Goal: Information Seeking & Learning: Learn about a topic

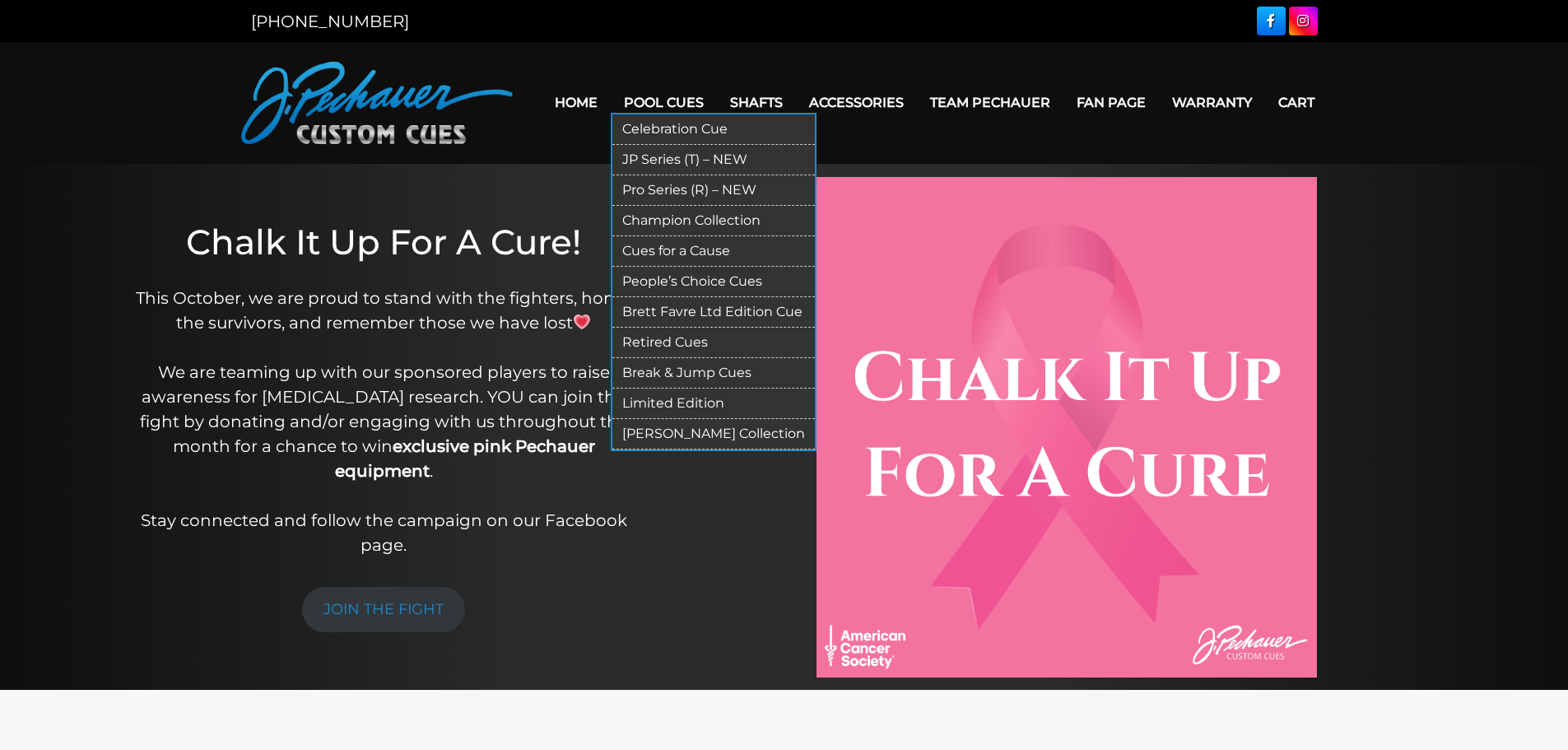
click at [676, 337] on link "Retired Cues" at bounding box center [714, 343] width 203 height 31
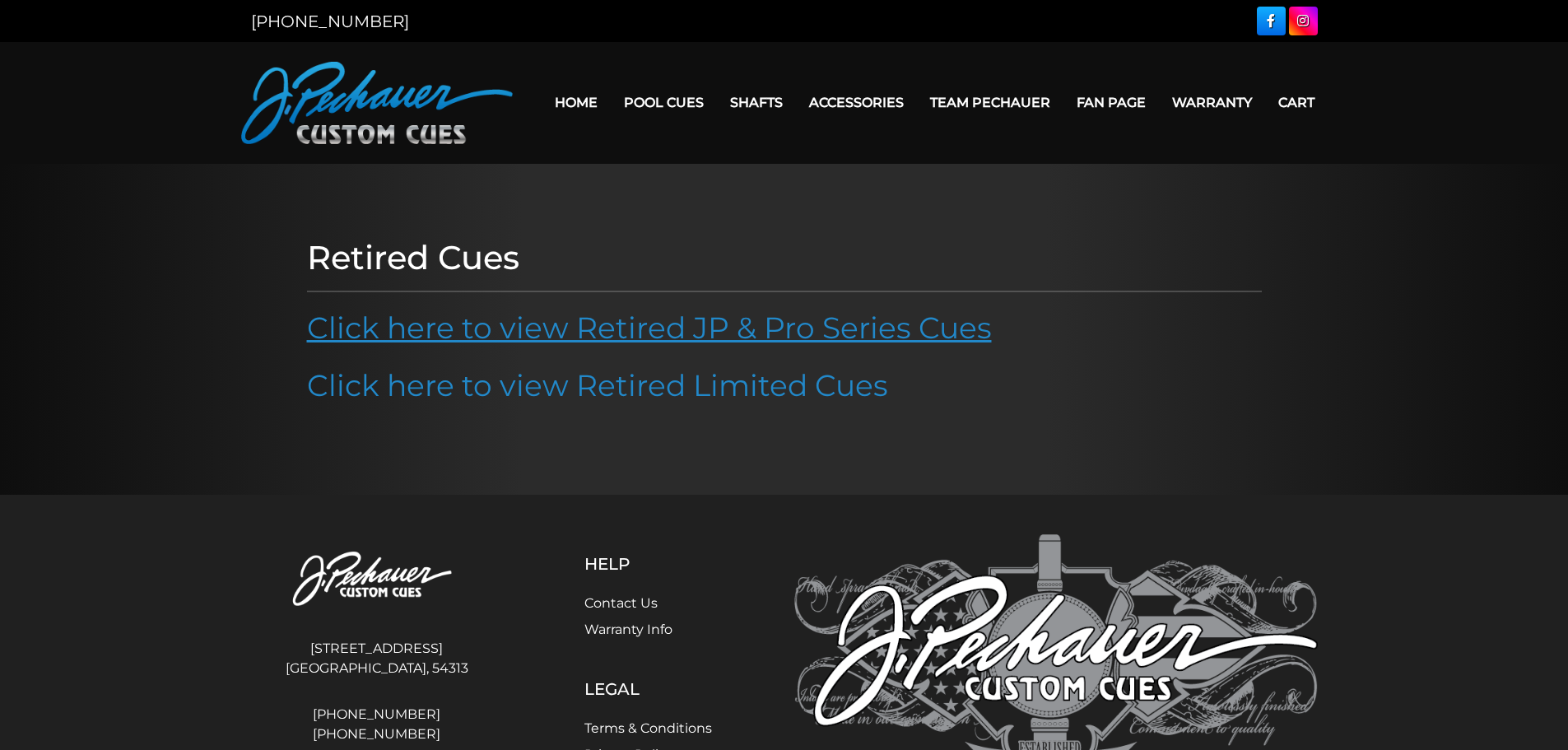
click at [676, 331] on link "Click here to view Retired JP & Pro Series Cues" at bounding box center [649, 327] width 685 height 36
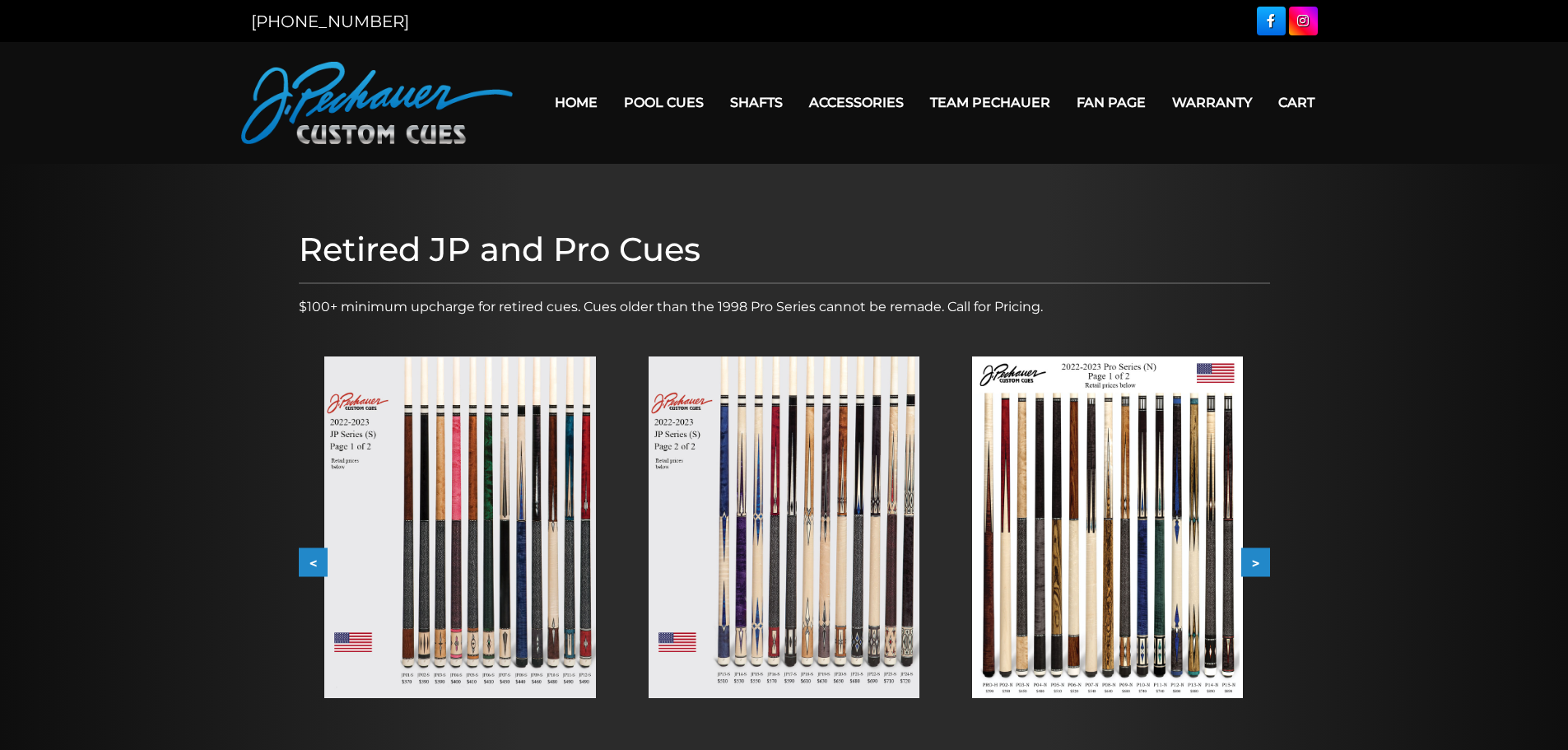
click at [473, 534] on img at bounding box center [460, 528] width 271 height 342
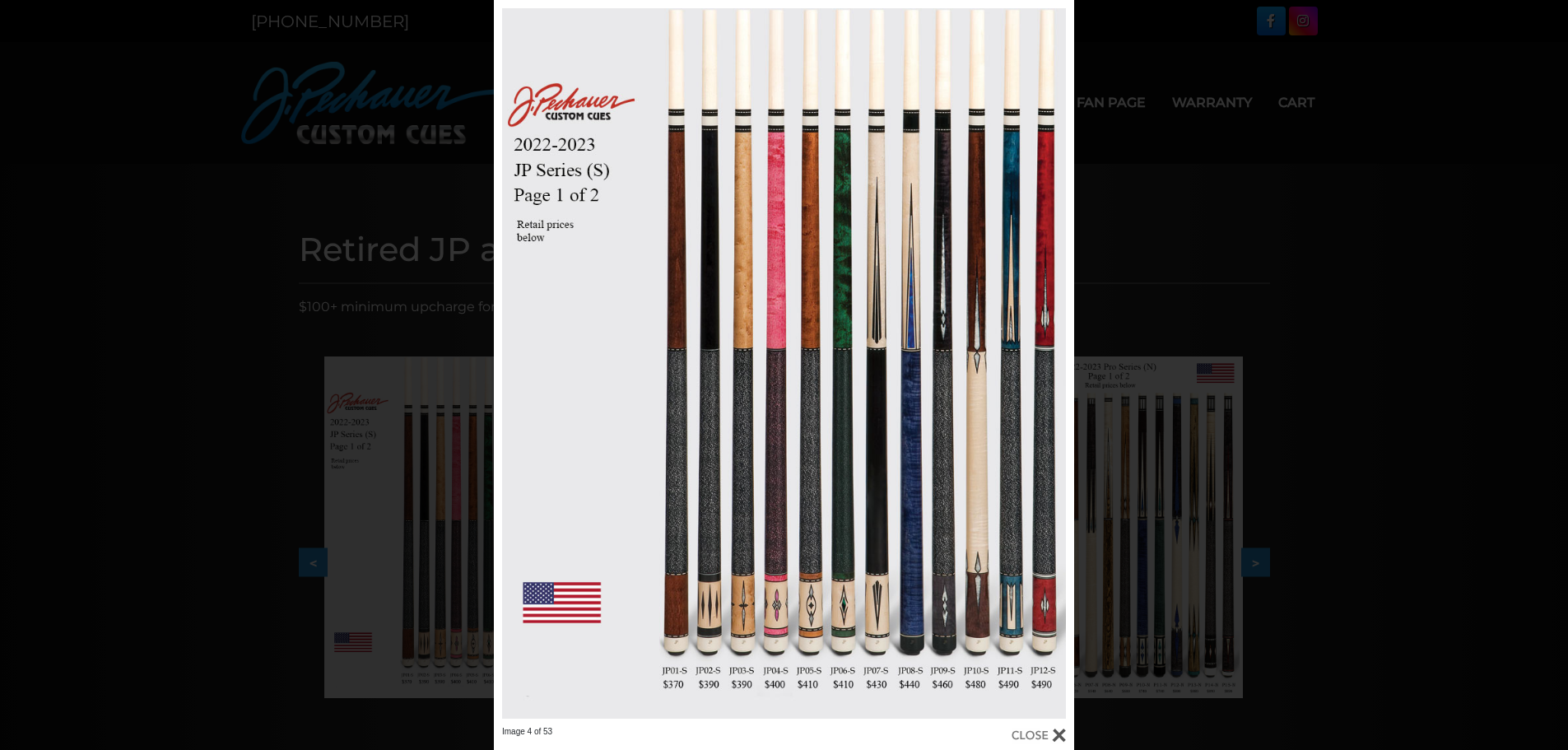
click at [1060, 734] on div at bounding box center [1039, 736] width 54 height 18
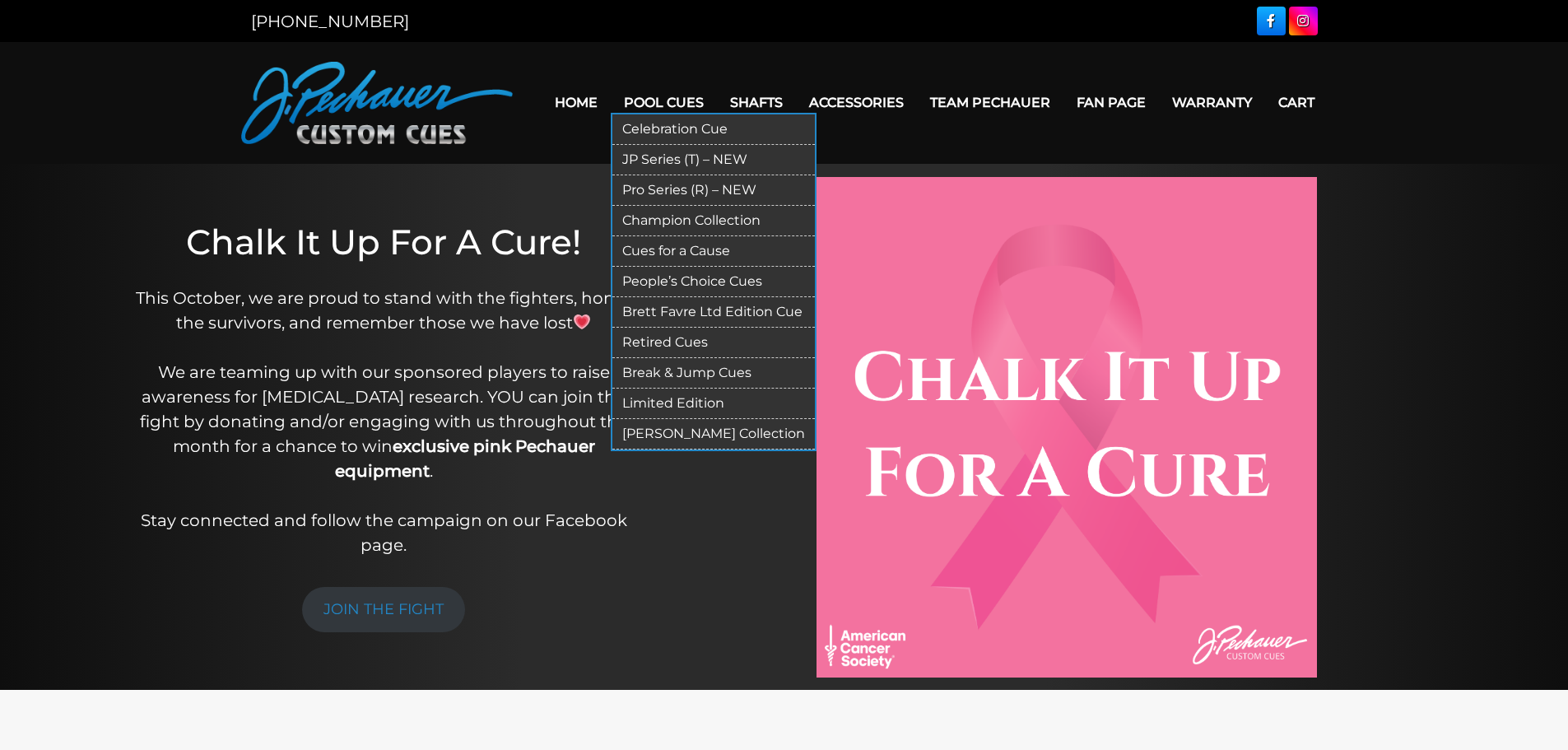
click at [657, 162] on link "JP Series (T) – NEW" at bounding box center [714, 160] width 203 height 31
click at [676, 348] on link "Retired Cues" at bounding box center [714, 343] width 203 height 31
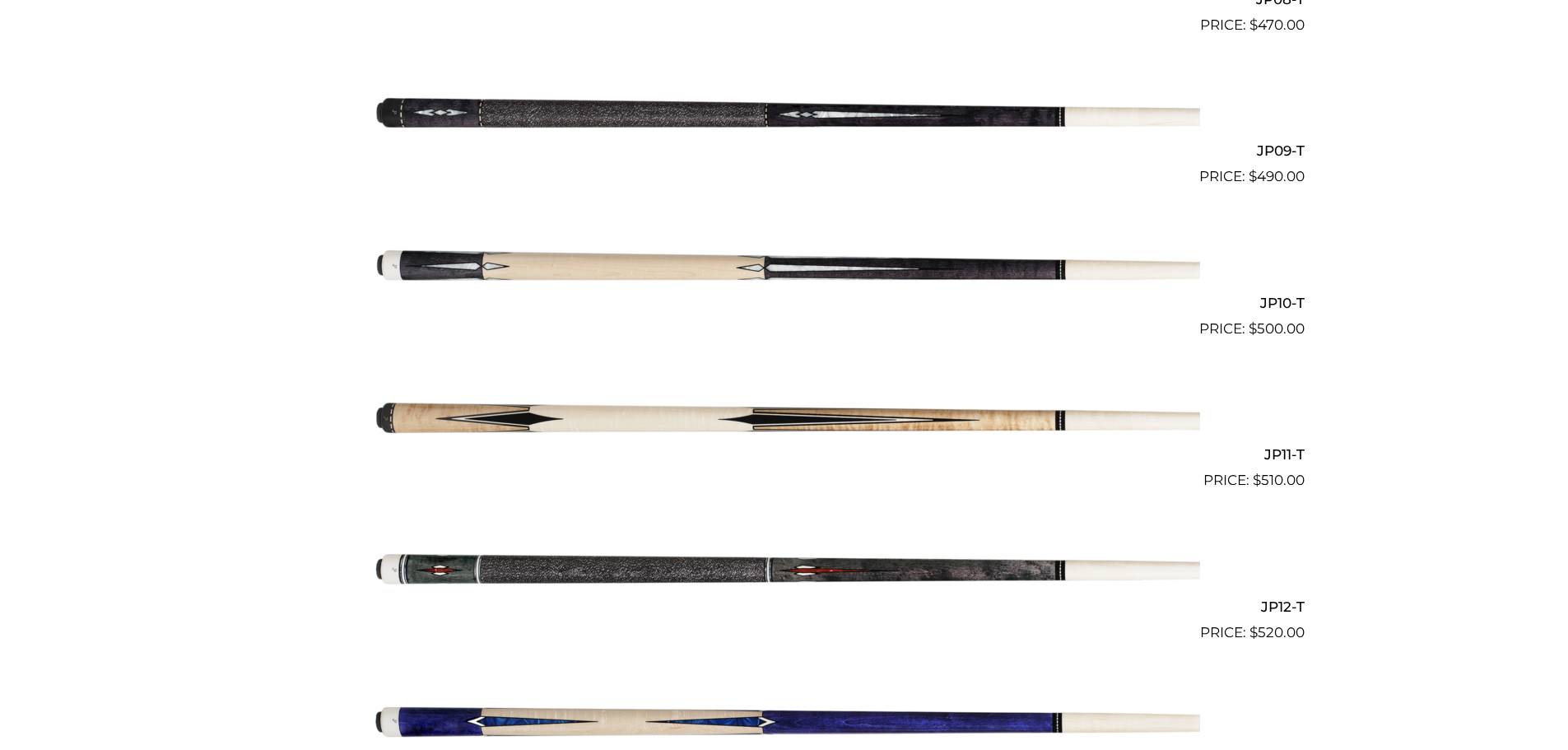
scroll to position [1640, 0]
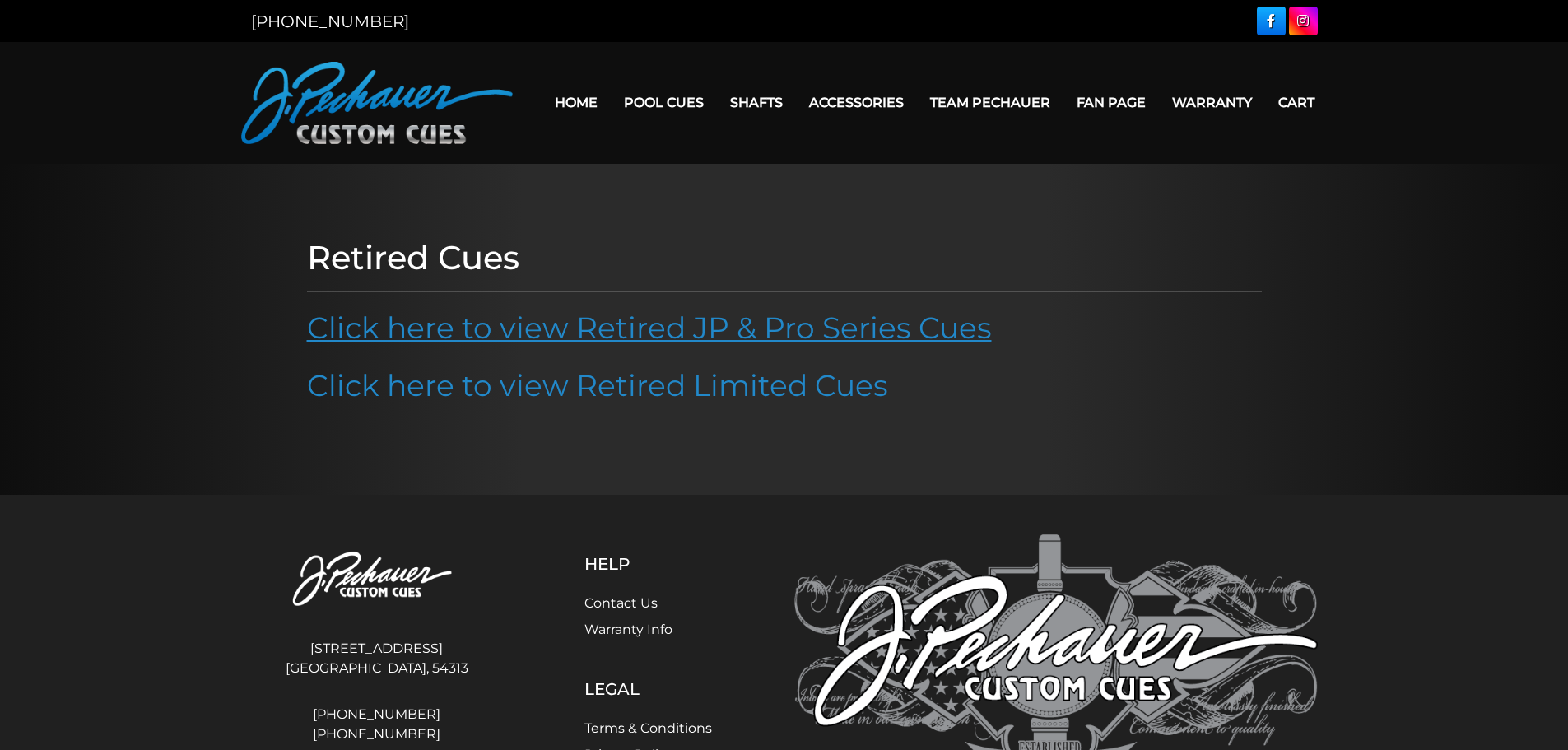
click at [681, 332] on link "Click here to view Retired JP & Pro Series Cues" at bounding box center [649, 327] width 685 height 36
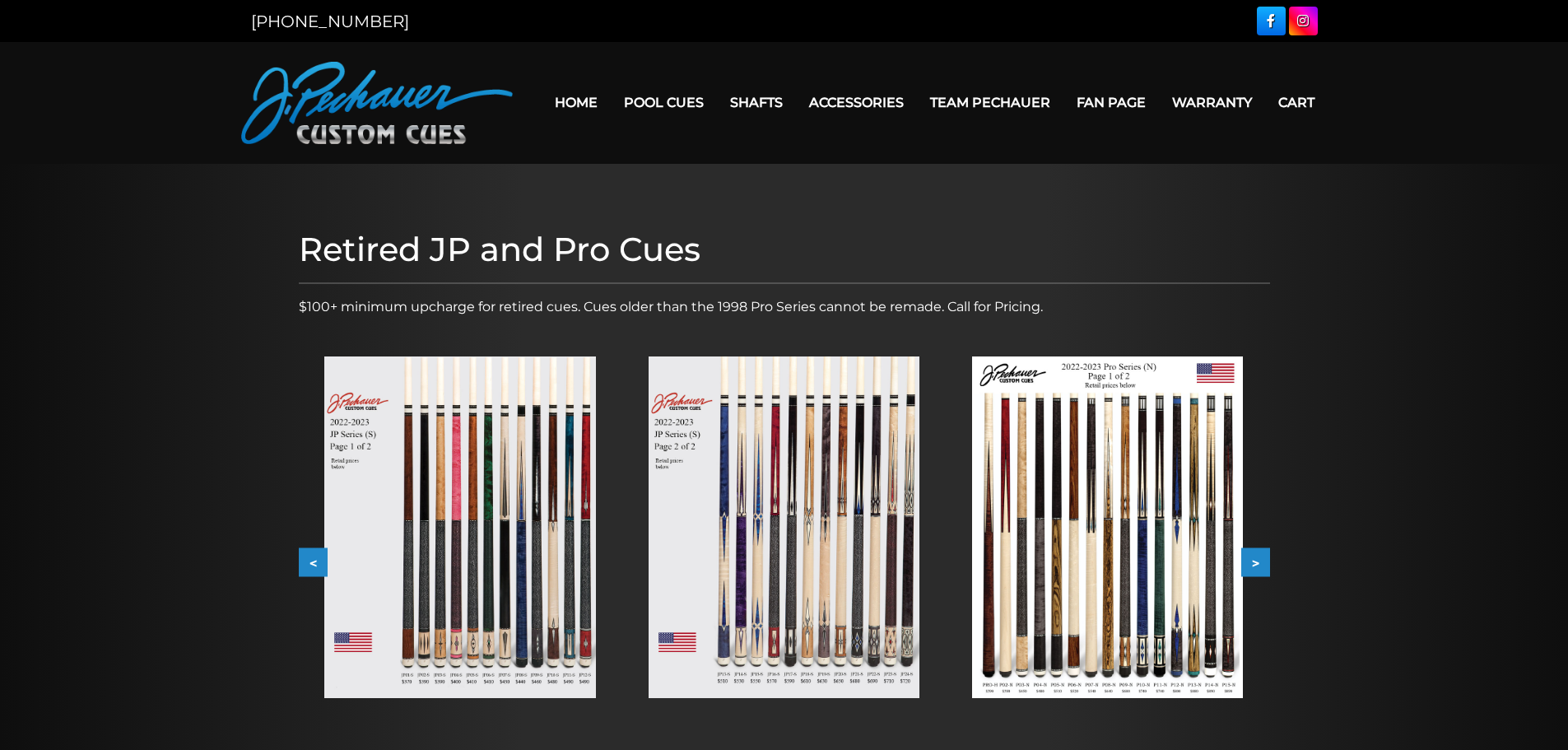
click at [1256, 568] on button ">" at bounding box center [1256, 563] width 29 height 29
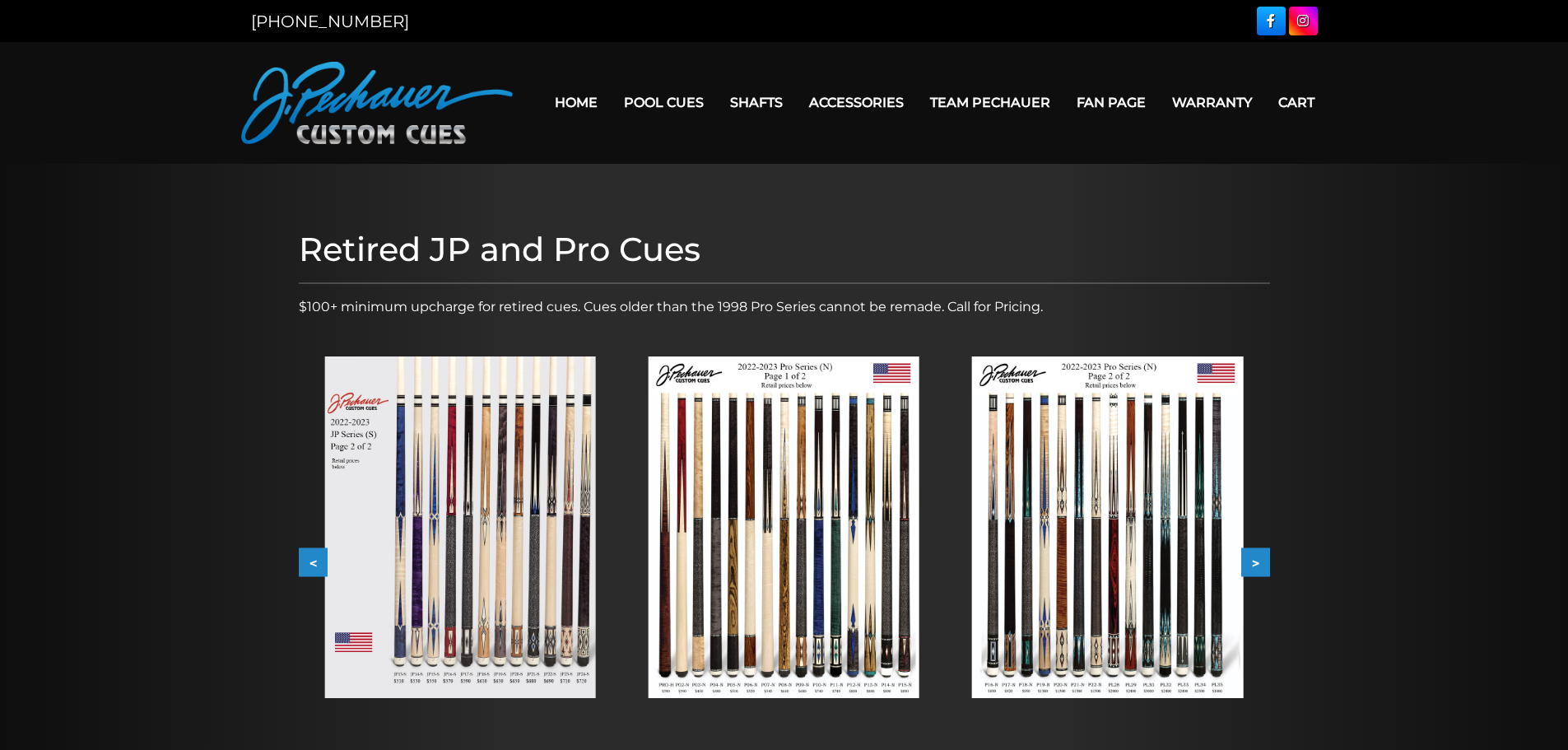
click at [1256, 568] on button ">" at bounding box center [1256, 563] width 29 height 29
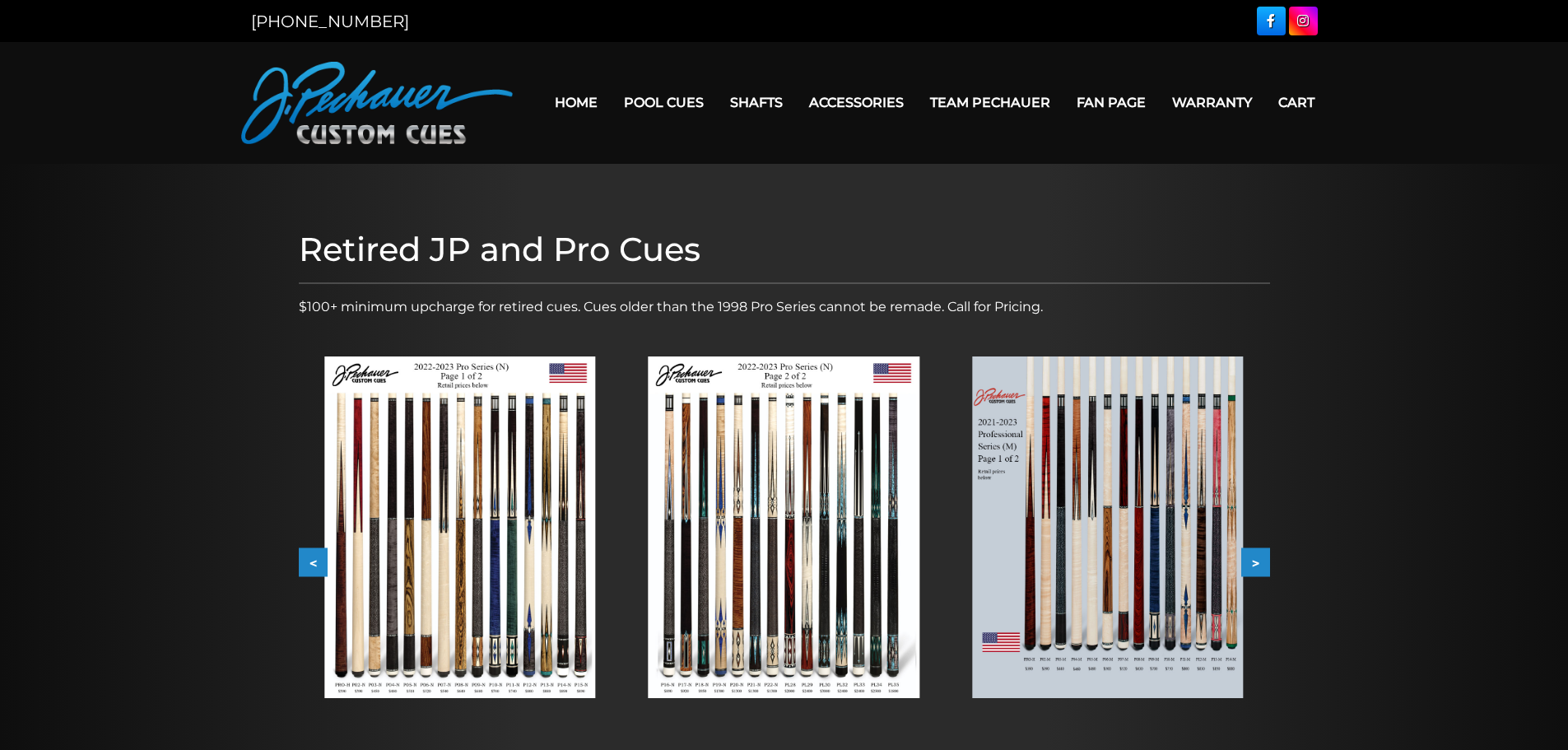
click at [1256, 568] on button ">" at bounding box center [1256, 563] width 29 height 29
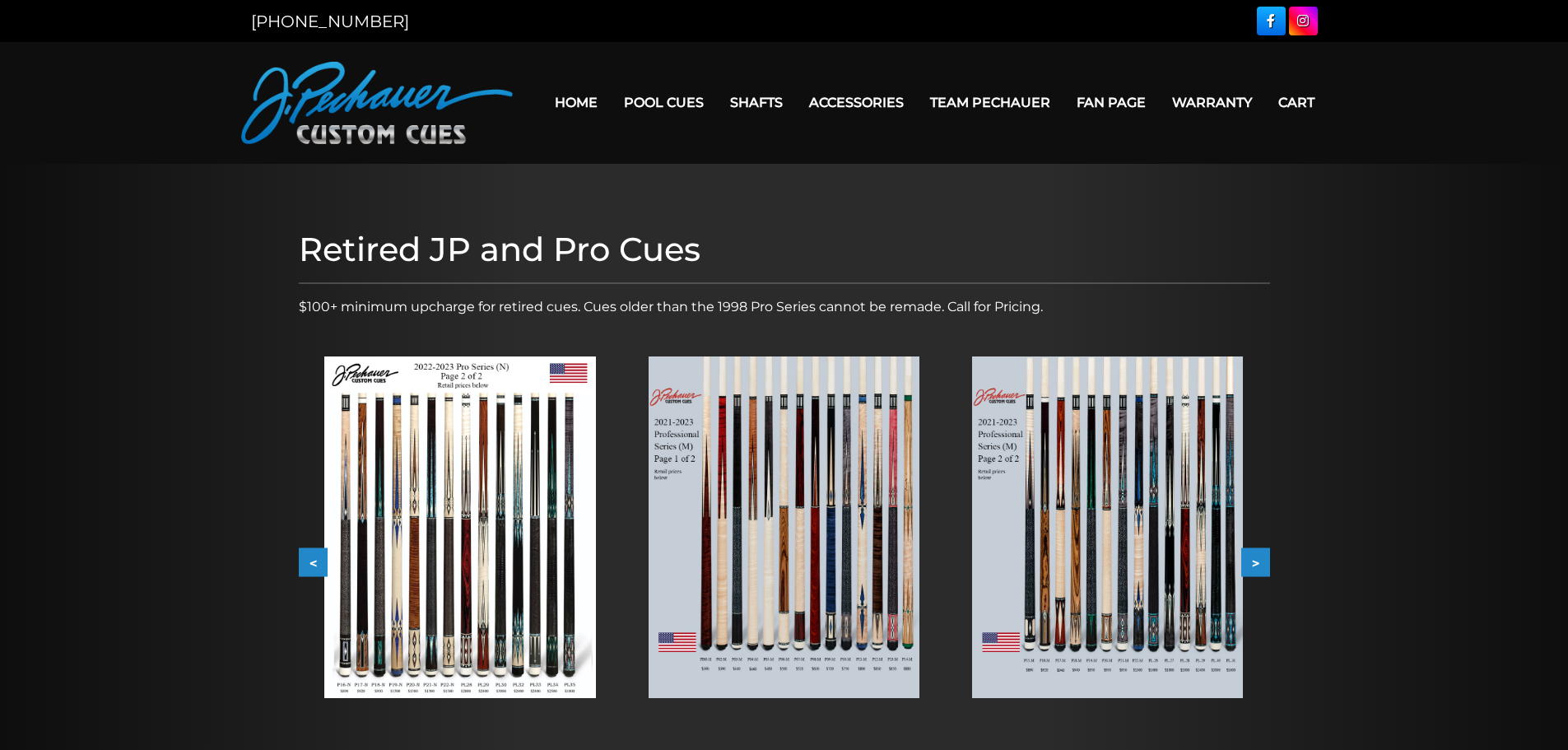
click at [1256, 568] on button ">" at bounding box center [1256, 563] width 29 height 29
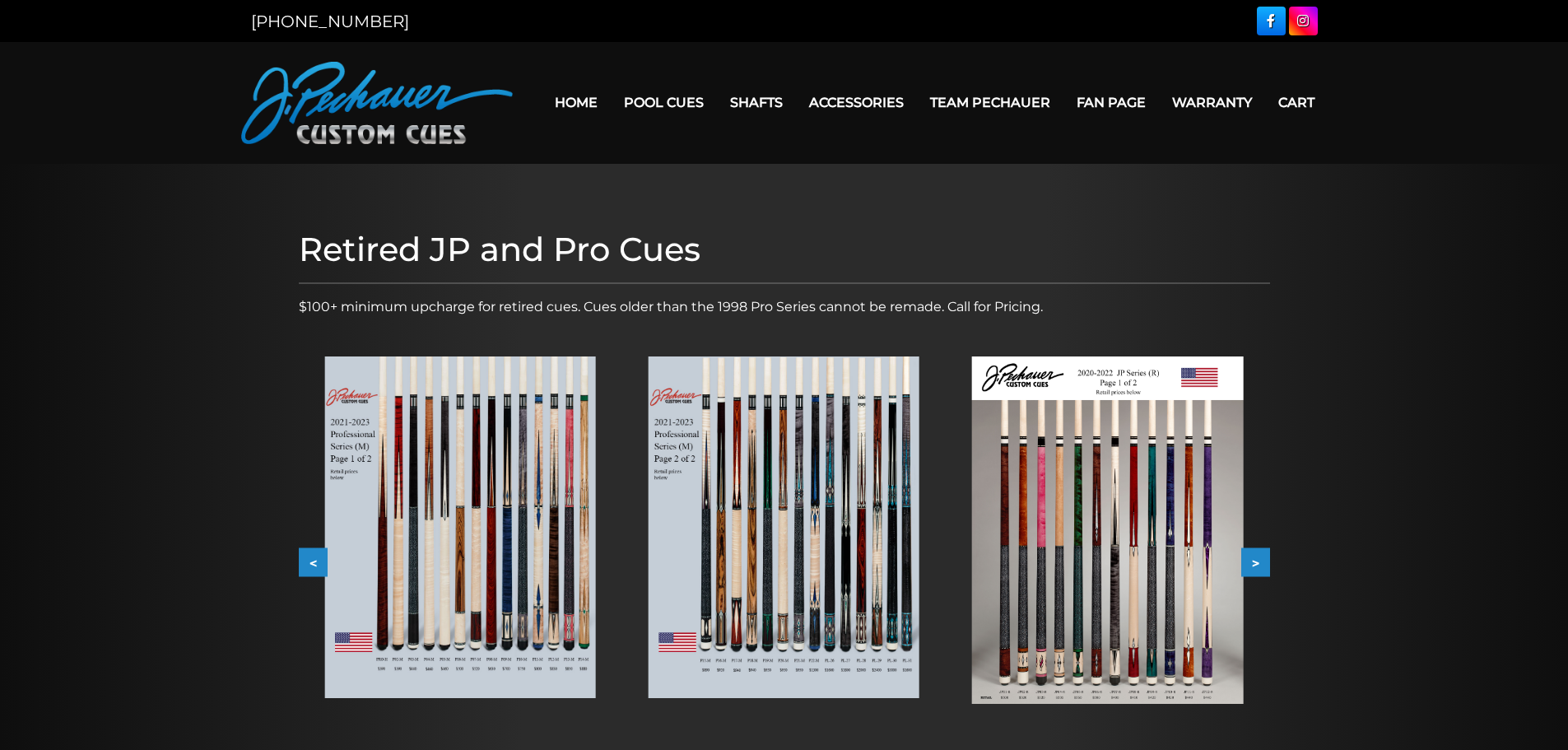
click at [1105, 593] on img at bounding box center [1107, 531] width 271 height 348
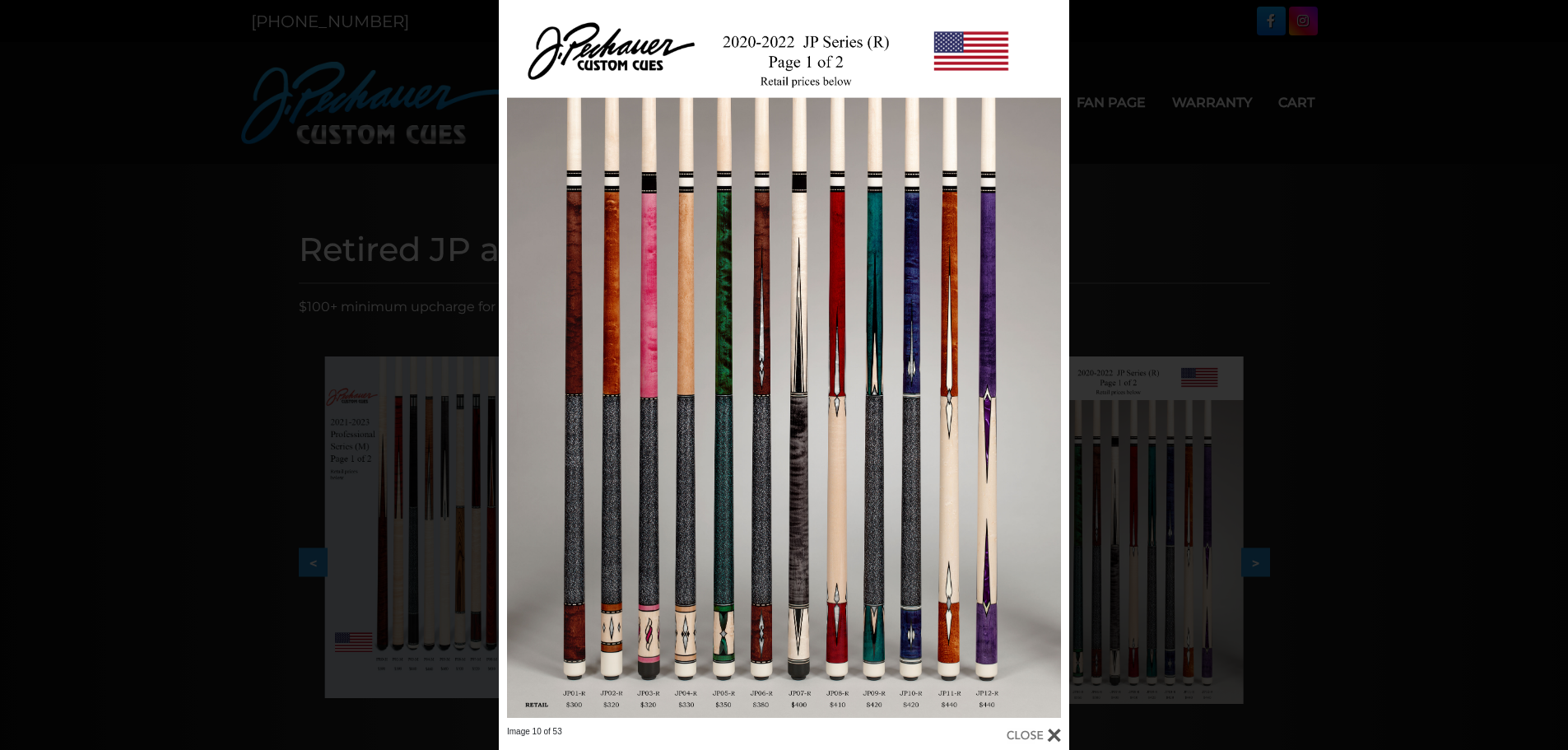
click at [1040, 742] on div at bounding box center [1034, 736] width 54 height 18
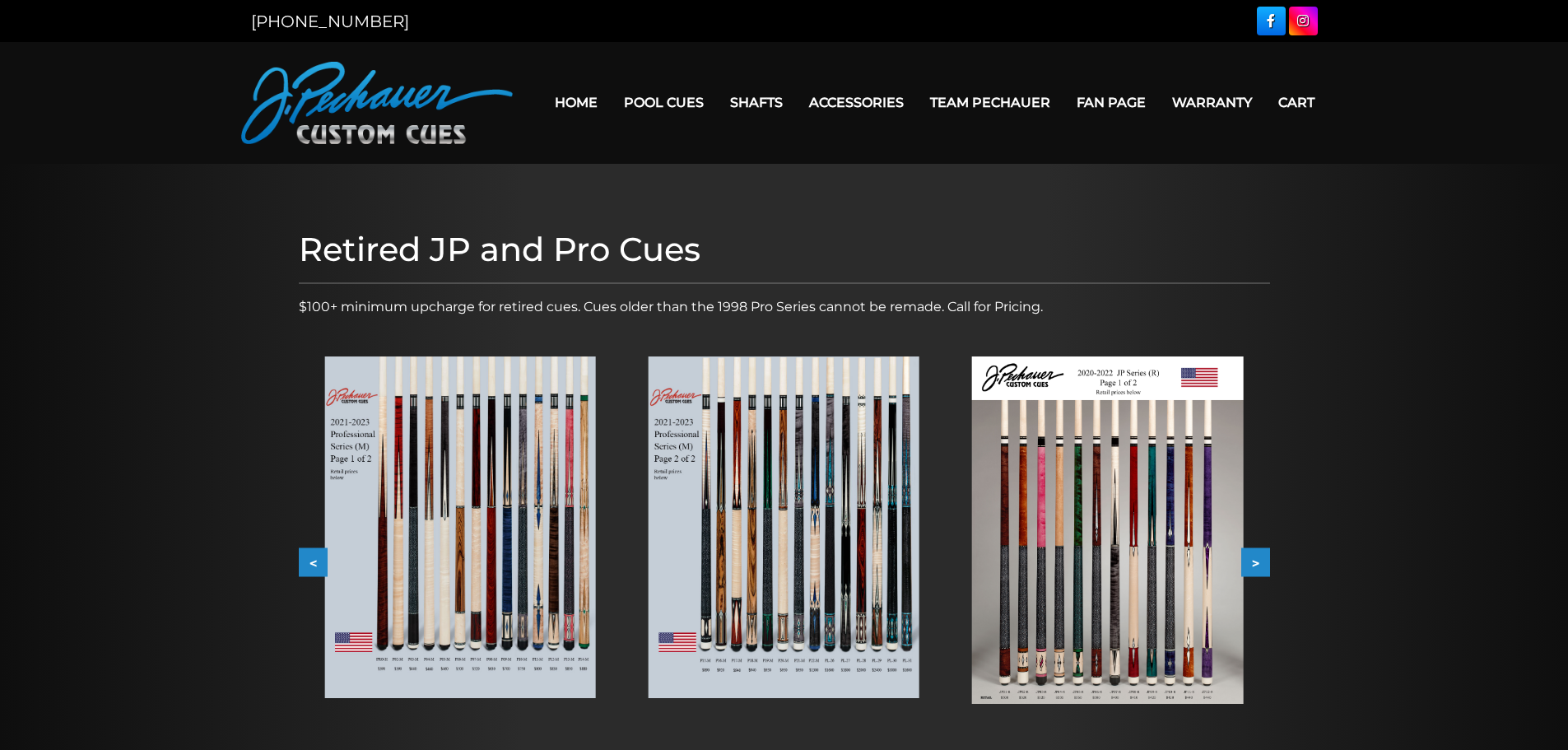
click at [1258, 564] on button ">" at bounding box center [1256, 563] width 29 height 29
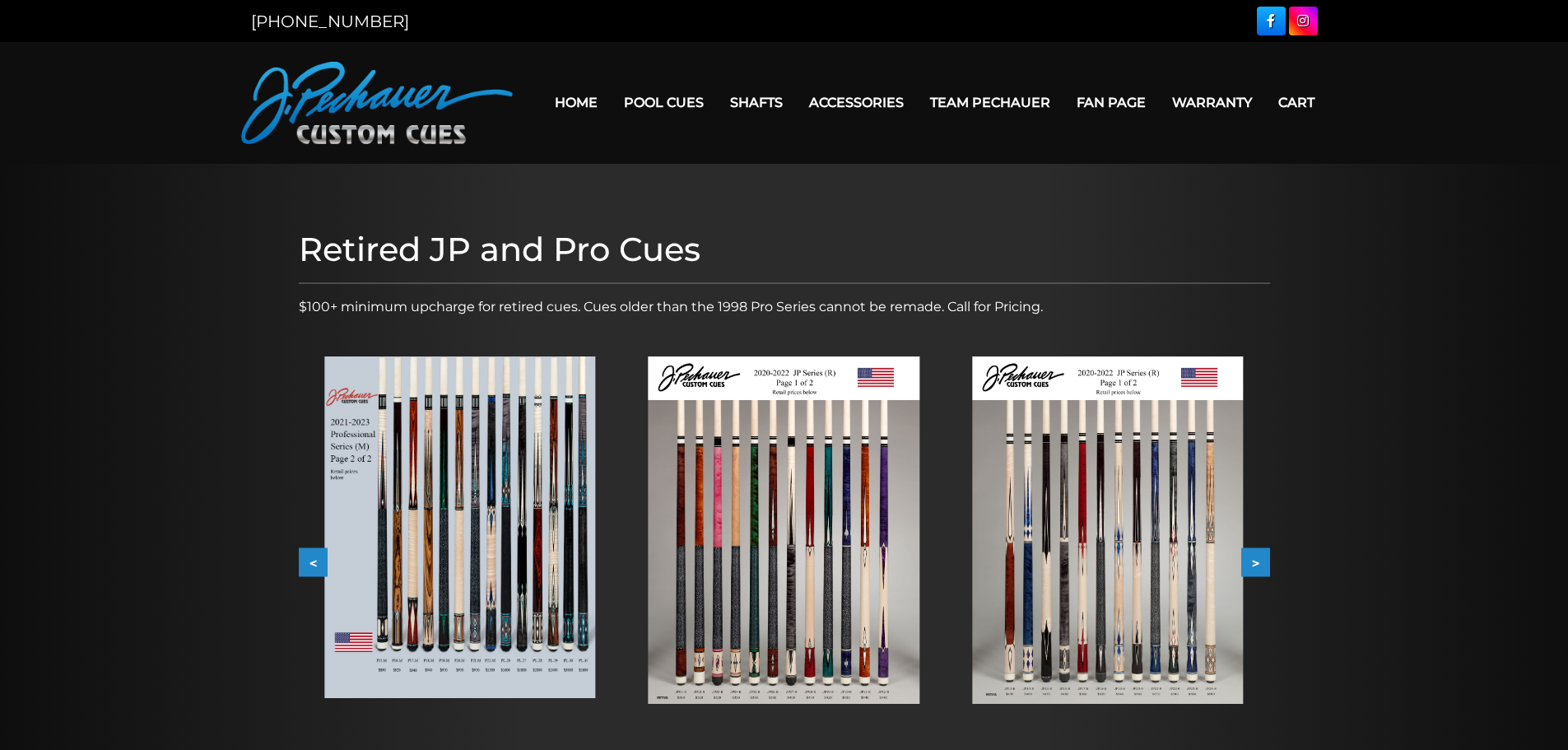
click at [1258, 564] on button ">" at bounding box center [1256, 563] width 29 height 29
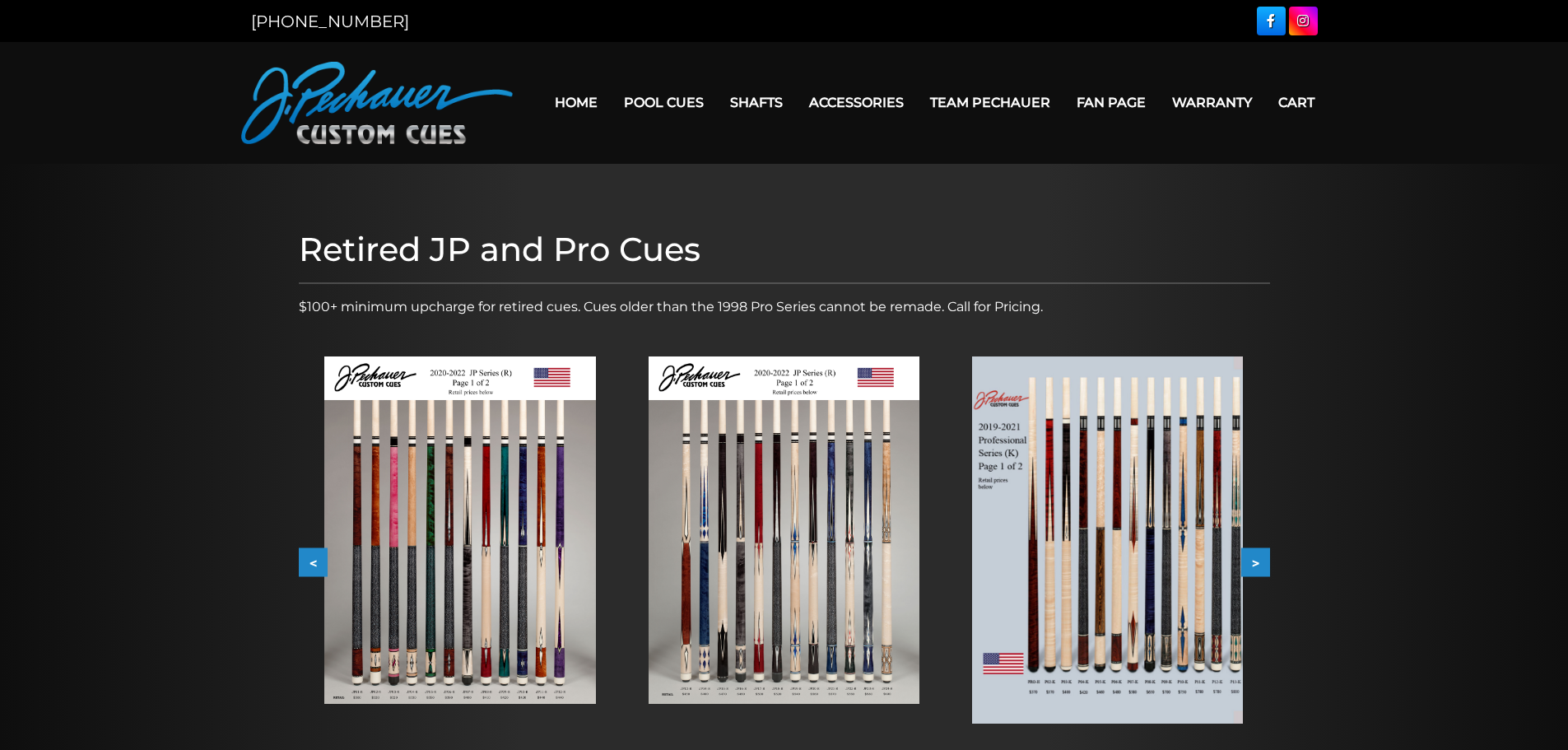
click at [1258, 564] on button ">" at bounding box center [1256, 563] width 29 height 29
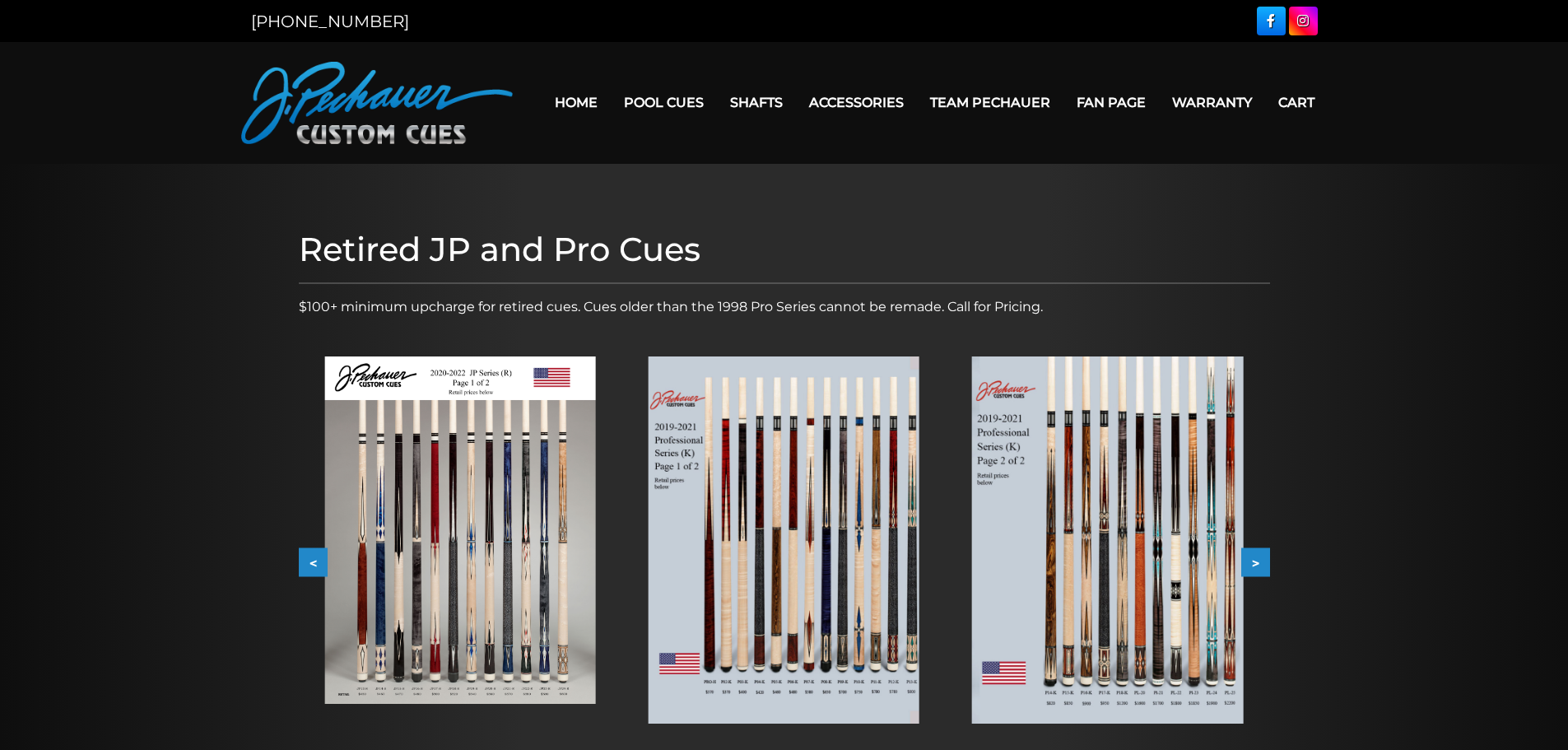
click at [1258, 564] on button ">" at bounding box center [1256, 563] width 29 height 29
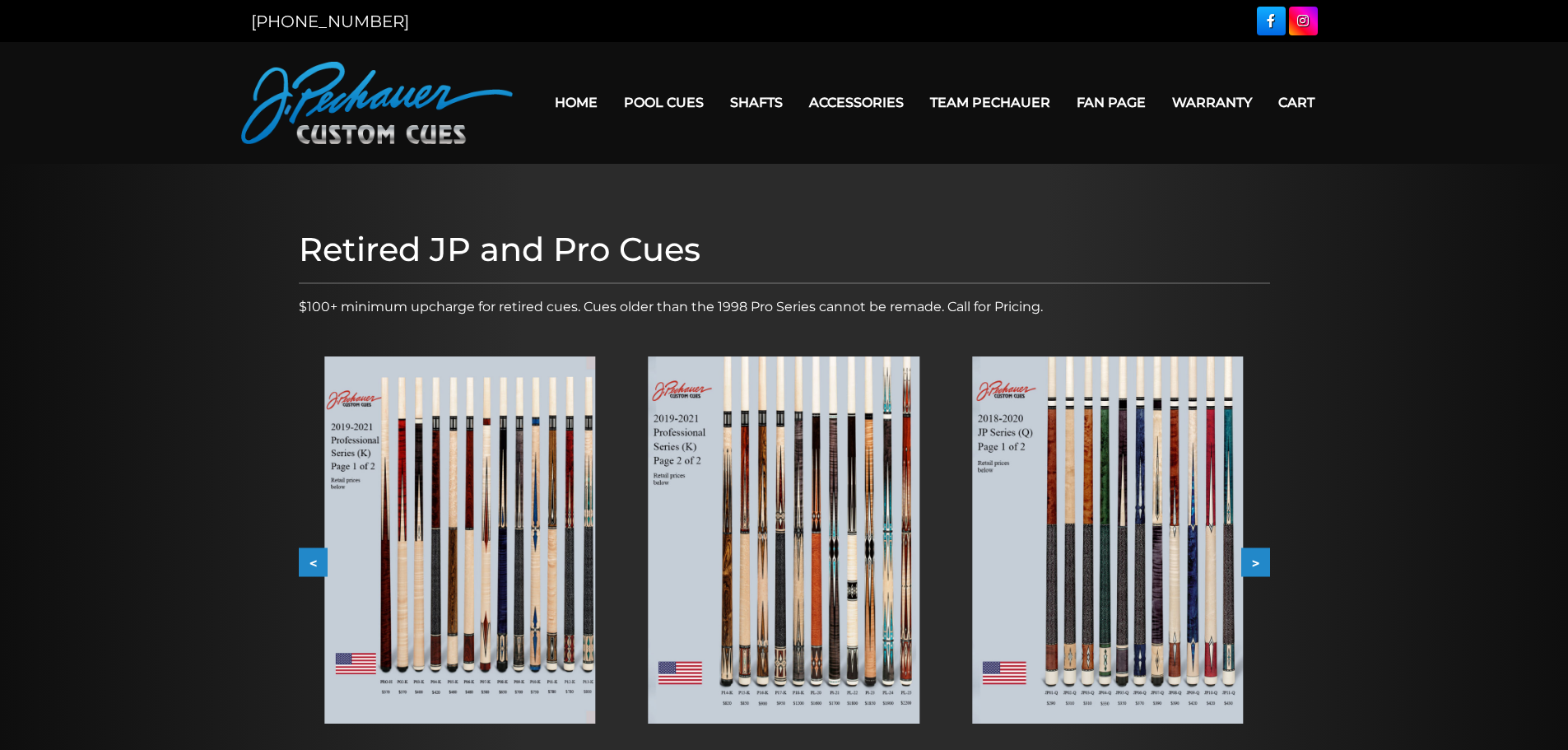
click at [1183, 582] on img at bounding box center [1107, 540] width 271 height 367
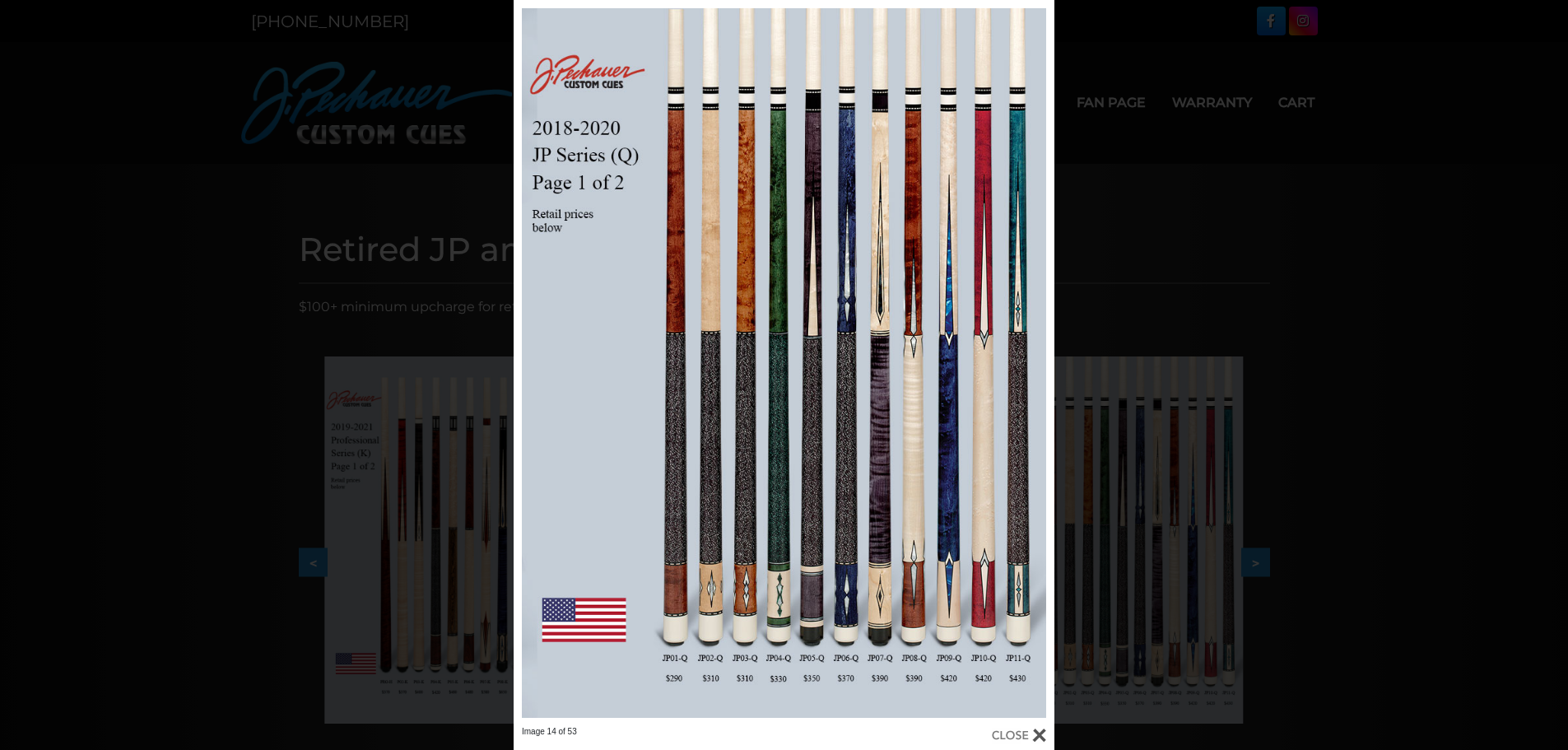
click at [1356, 309] on div "Image 14 of 53" at bounding box center [784, 375] width 1568 height 750
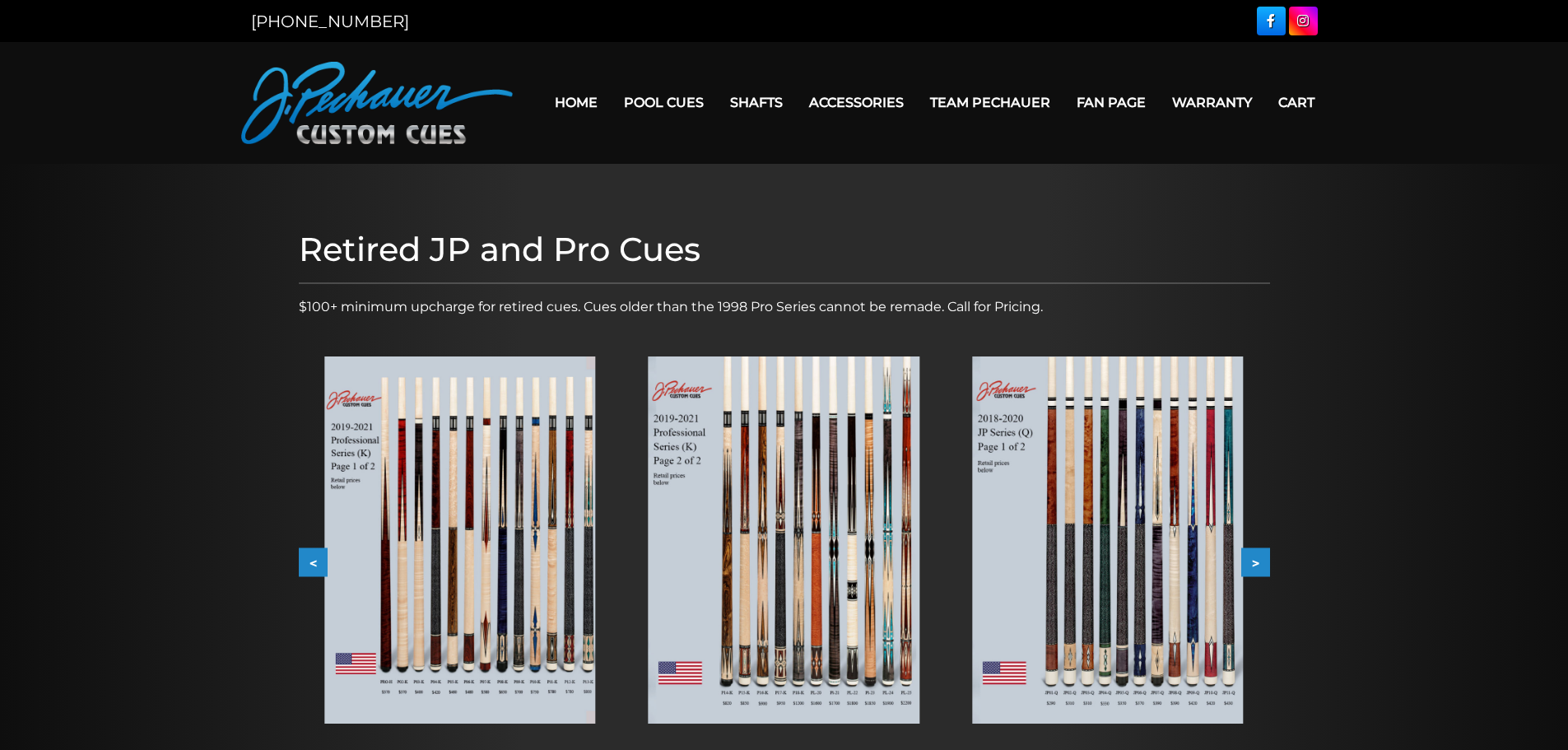
click at [1168, 534] on img at bounding box center [1107, 540] width 271 height 367
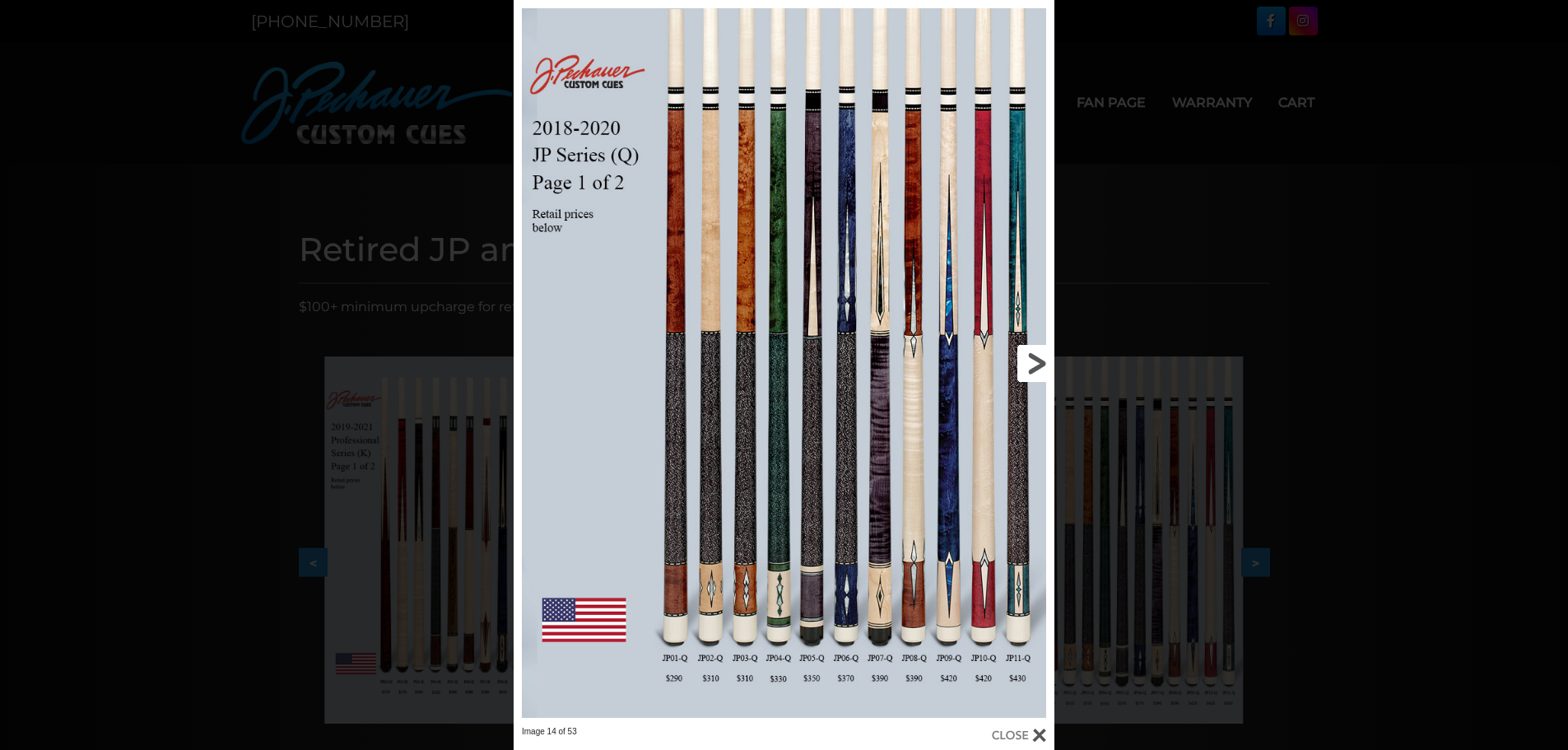
click at [839, 448] on link at bounding box center [932, 363] width 243 height 727
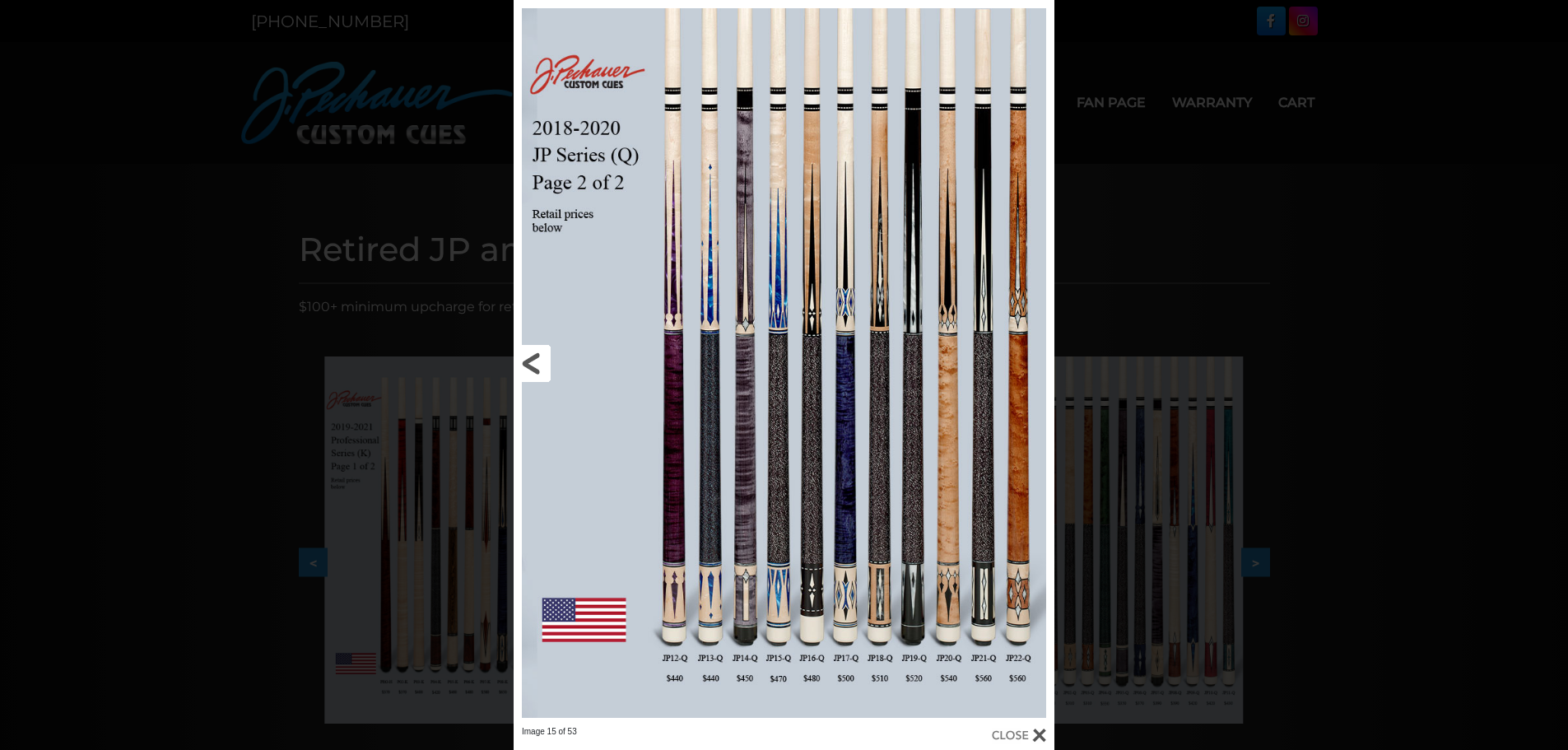
click at [527, 353] on link at bounding box center [636, 363] width 243 height 727
